Goal: Download file/media

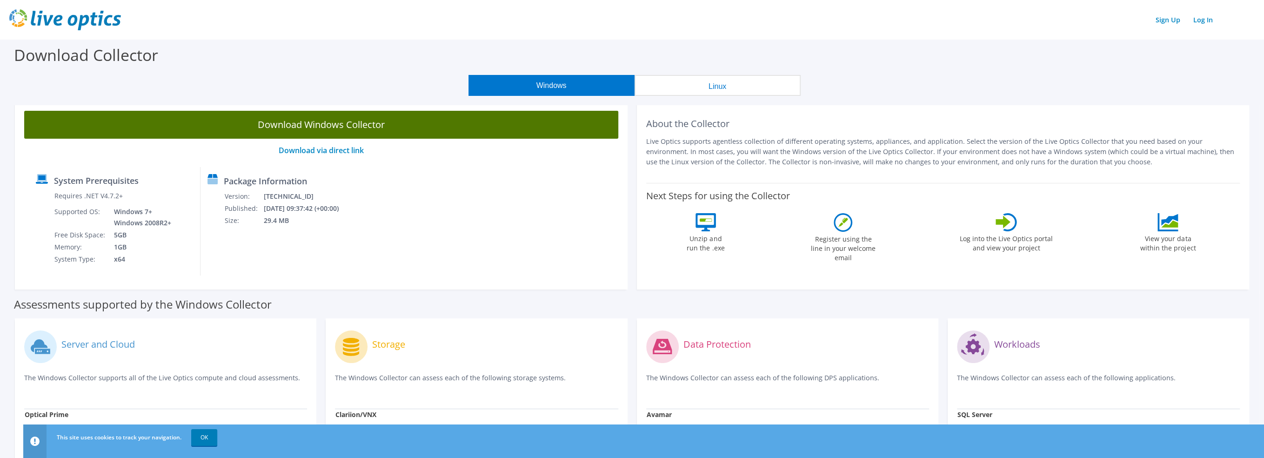
click at [342, 120] on link "Download Windows Collector" at bounding box center [321, 125] width 594 height 28
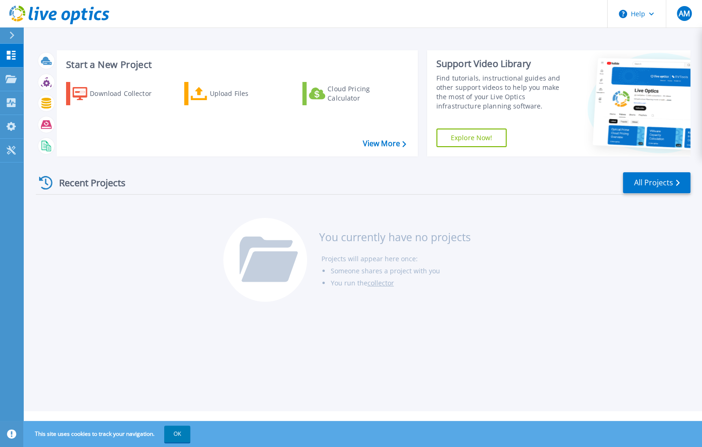
click at [16, 37] on div at bounding box center [15, 35] width 15 height 16
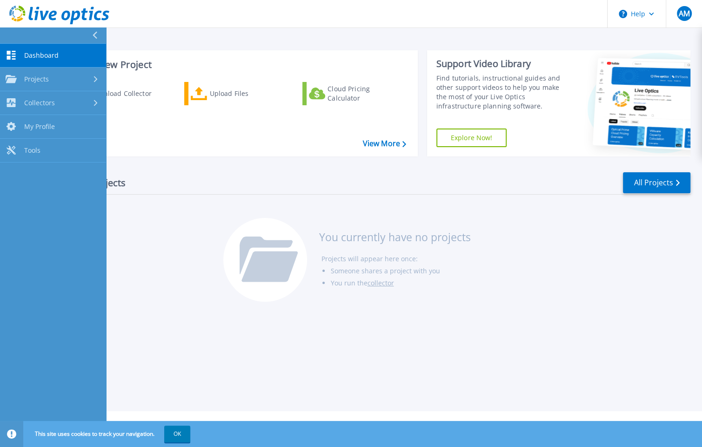
click at [22, 34] on button at bounding box center [53, 35] width 106 height 16
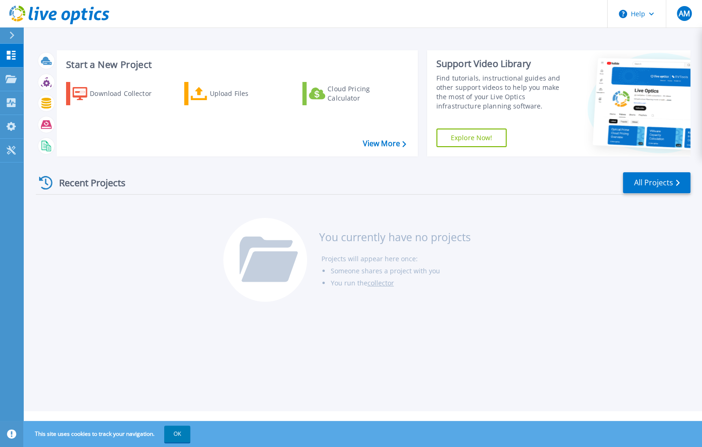
click at [14, 35] on icon at bounding box center [12, 35] width 5 height 7
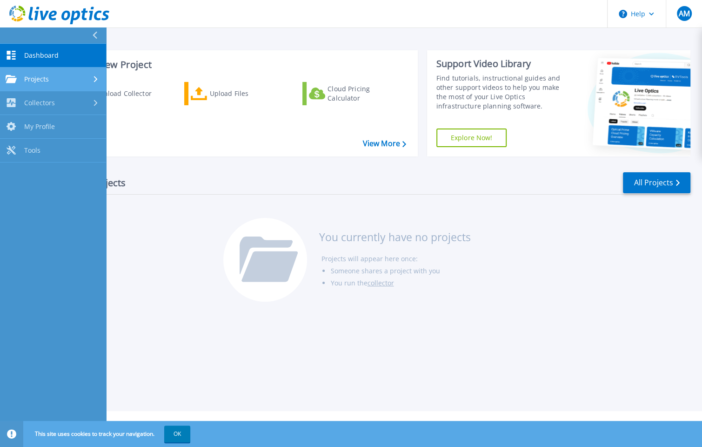
click at [34, 80] on span "Projects" at bounding box center [36, 79] width 25 height 8
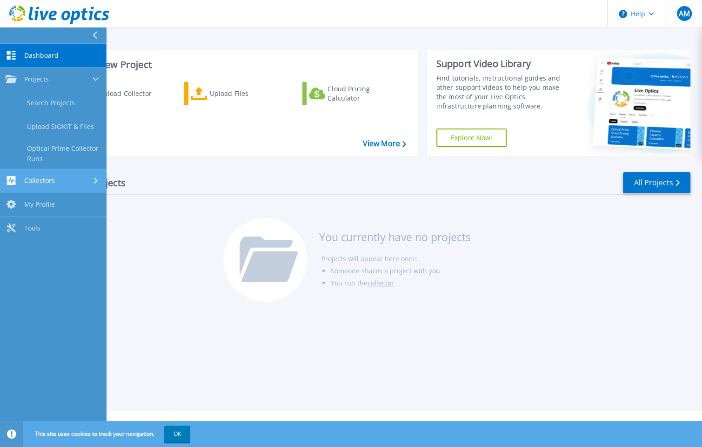
click at [37, 178] on span "Collectors" at bounding box center [39, 180] width 31 height 8
click at [32, 174] on span "My Profile" at bounding box center [39, 174] width 31 height 8
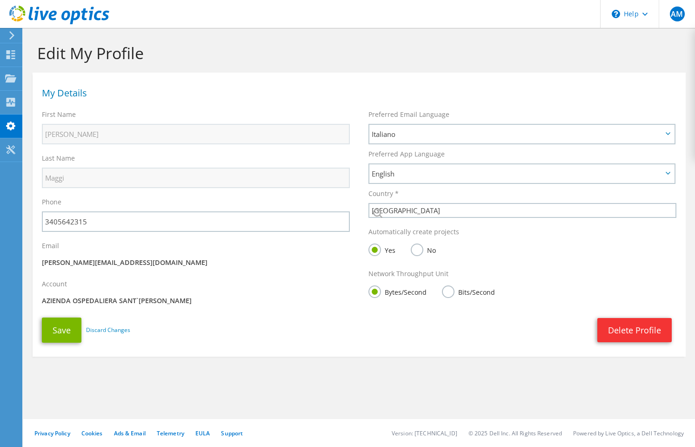
select select "106"
